Goal: Task Accomplishment & Management: Complete application form

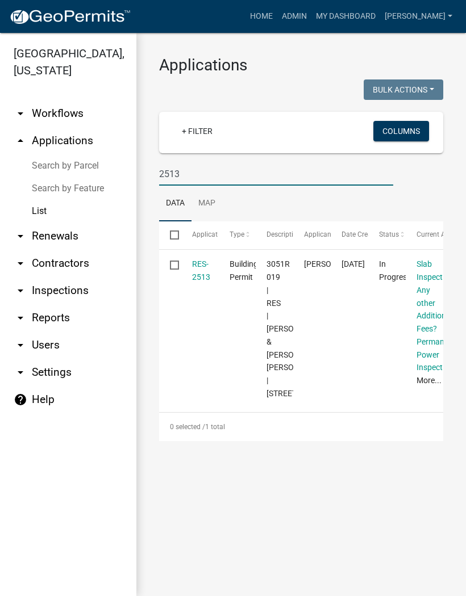
type input "2513"
click at [199, 273] on link "RES-2513" at bounding box center [201, 271] width 18 height 22
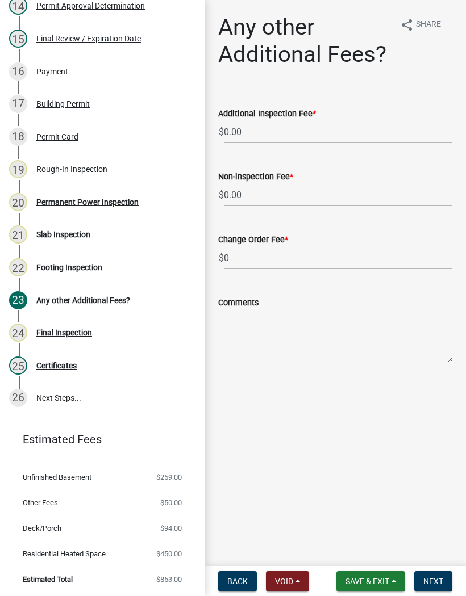
scroll to position [633, 0]
click at [81, 334] on div "Final Inspection" at bounding box center [64, 333] width 56 height 8
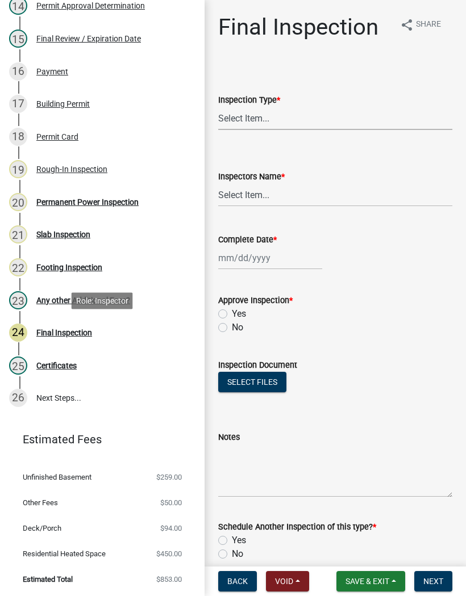
click at [259, 119] on select "Select Item... Final" at bounding box center [335, 118] width 234 height 23
select select "895eead6-d784-4fdc-a4a3-66a9075c153d"
click at [254, 197] on select "Select Item... [PERSON_NAME] ([PERSON_NAME]) [PERSON_NAME] ([PERSON_NAME]) Engi…" at bounding box center [335, 194] width 234 height 23
click at [257, 201] on select "Select Item... [PERSON_NAME] ([PERSON_NAME]) [PERSON_NAME] ([PERSON_NAME]) Engi…" at bounding box center [335, 194] width 234 height 23
select select "8dfc8809-68b2-4bc3-a0d1-6f7e000e7487"
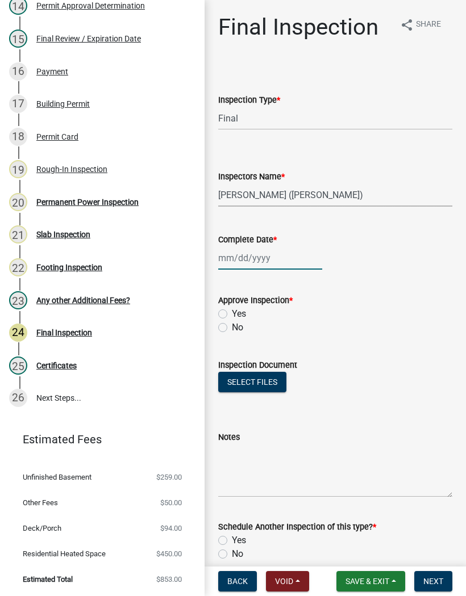
click at [255, 260] on div at bounding box center [270, 258] width 104 height 23
select select "9"
select select "2025"
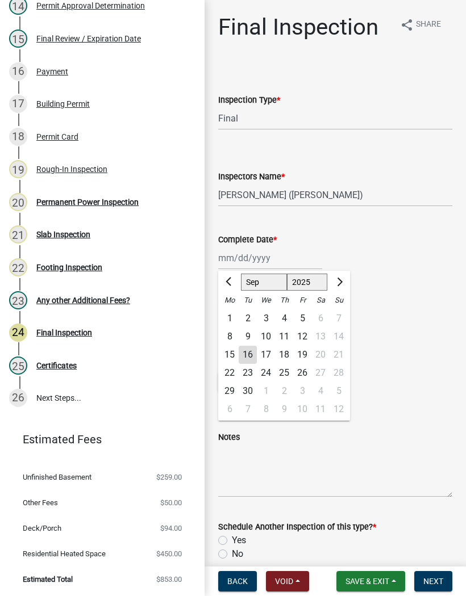
click at [250, 350] on div "16" at bounding box center [248, 355] width 18 height 18
type input "[DATE]"
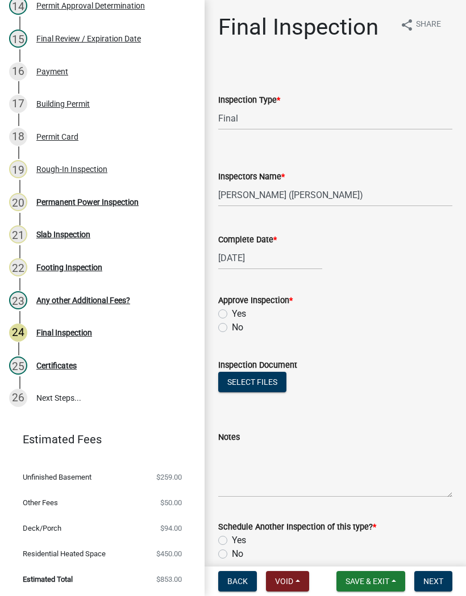
click at [233, 322] on label "No" at bounding box center [237, 328] width 11 height 14
click at [233, 322] on input "No" at bounding box center [235, 324] width 7 height 7
radio input "true"
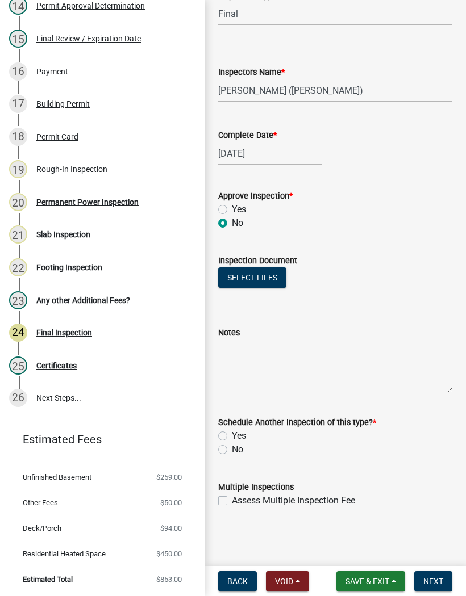
scroll to position [105, 0]
click at [232, 449] on label "No" at bounding box center [237, 450] width 11 height 14
click at [232, 449] on input "No" at bounding box center [235, 446] width 7 height 7
radio input "true"
click at [232, 209] on label "Yes" at bounding box center [239, 210] width 14 height 14
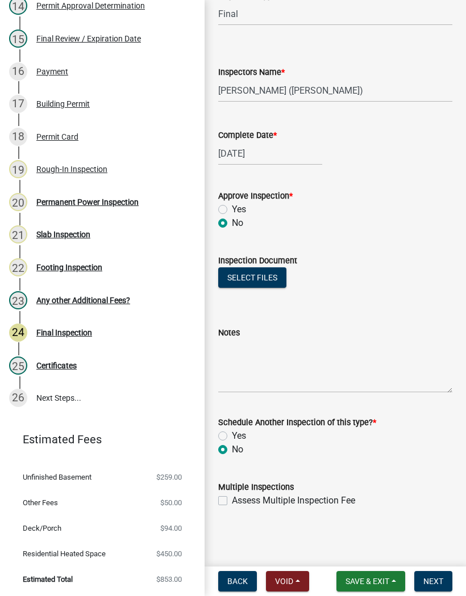
click at [232, 209] on input "Yes" at bounding box center [235, 206] width 7 height 7
radio input "true"
click at [442, 586] on span "Next" at bounding box center [433, 581] width 20 height 9
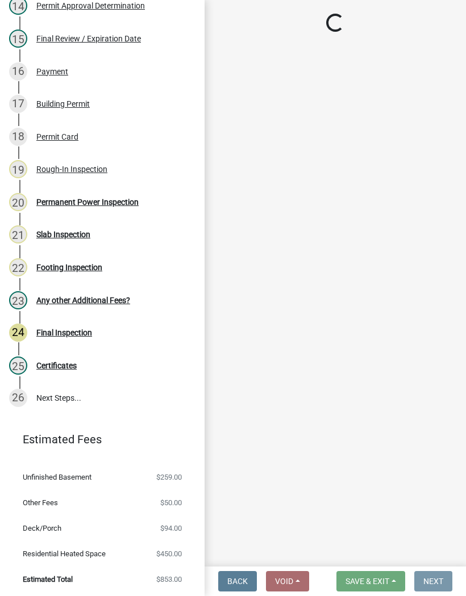
scroll to position [0, 0]
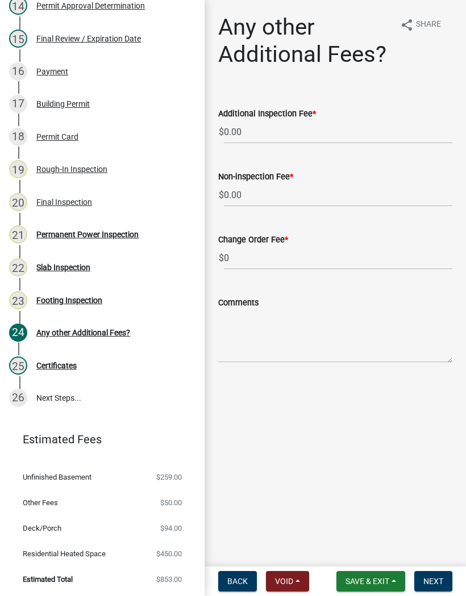
click at [385, 591] on button "Save & Exit" at bounding box center [370, 581] width 69 height 20
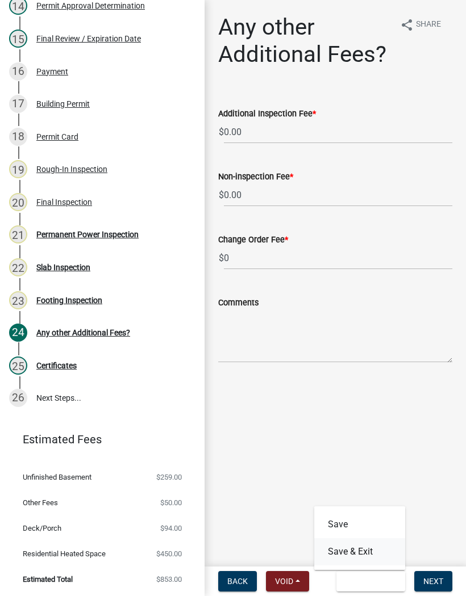
click at [369, 546] on button "Save & Exit" at bounding box center [359, 551] width 91 height 27
